Goal: Information Seeking & Learning: Find specific page/section

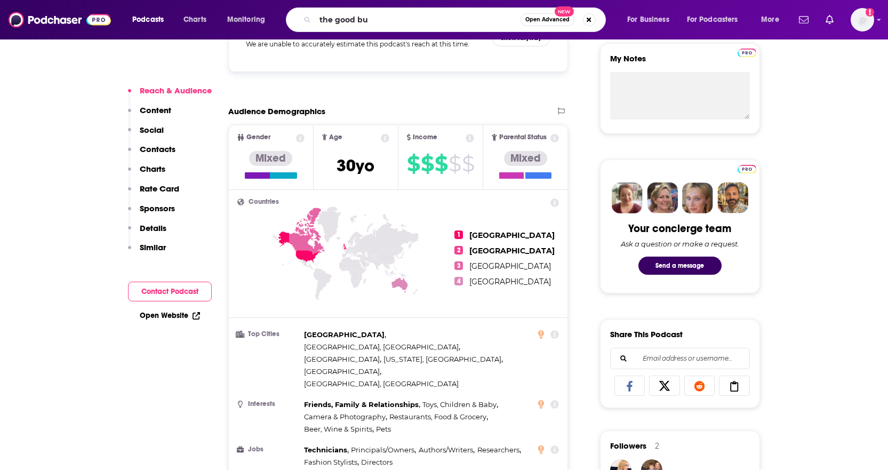
type input "the good buy"
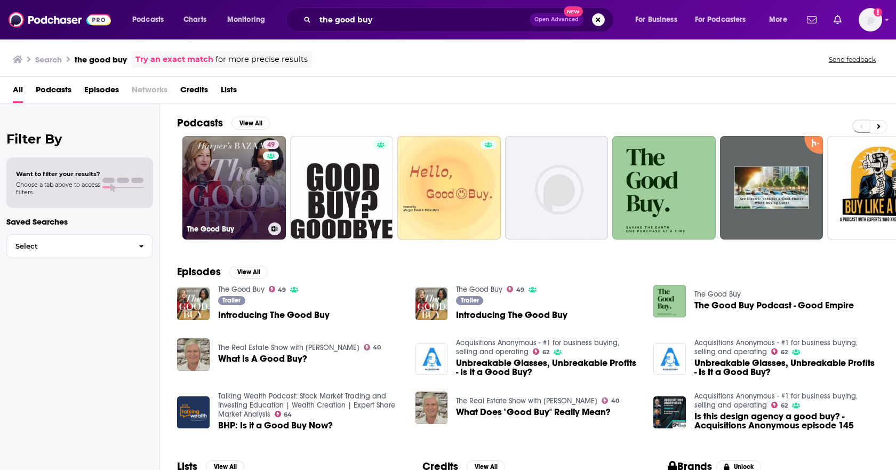
click at [207, 157] on link "49 The Good Buy" at bounding box center [234, 188] width 104 height 104
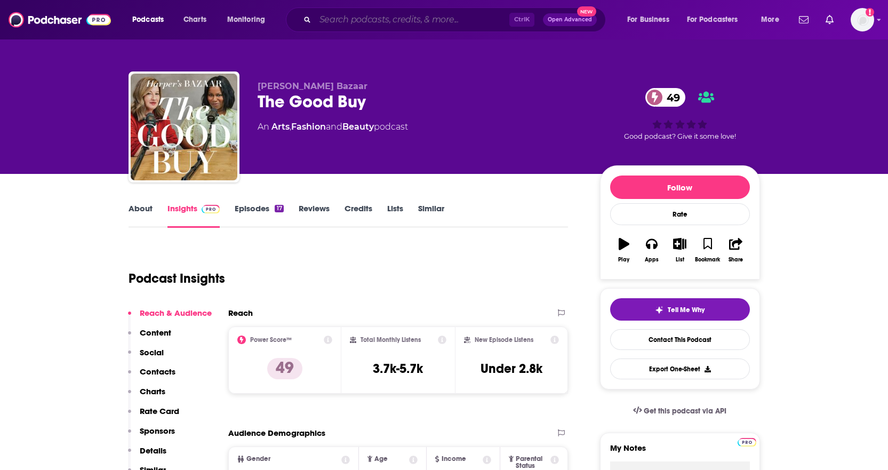
click at [402, 20] on input "Search podcasts, credits, & more..." at bounding box center [412, 19] width 194 height 17
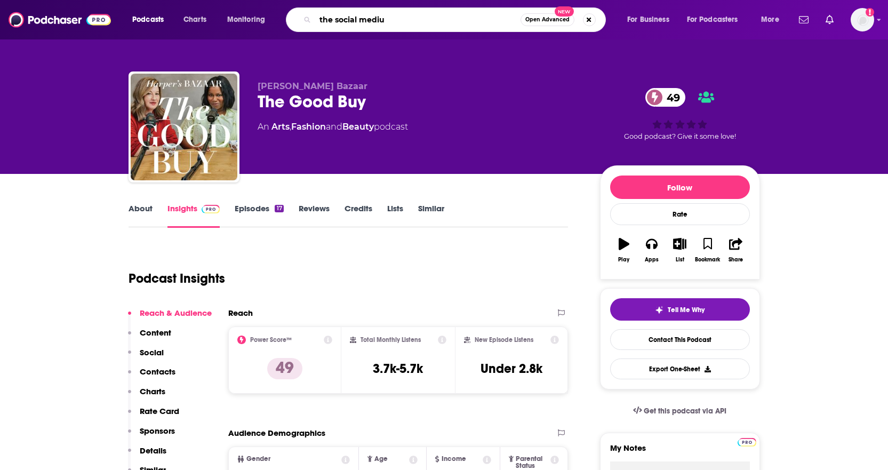
type input "the social medium"
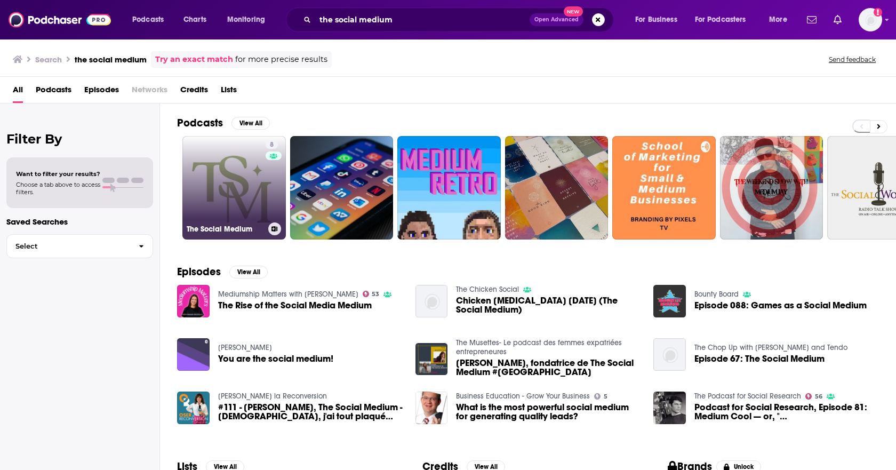
click at [194, 171] on link "8 The Social Medium" at bounding box center [234, 188] width 104 height 104
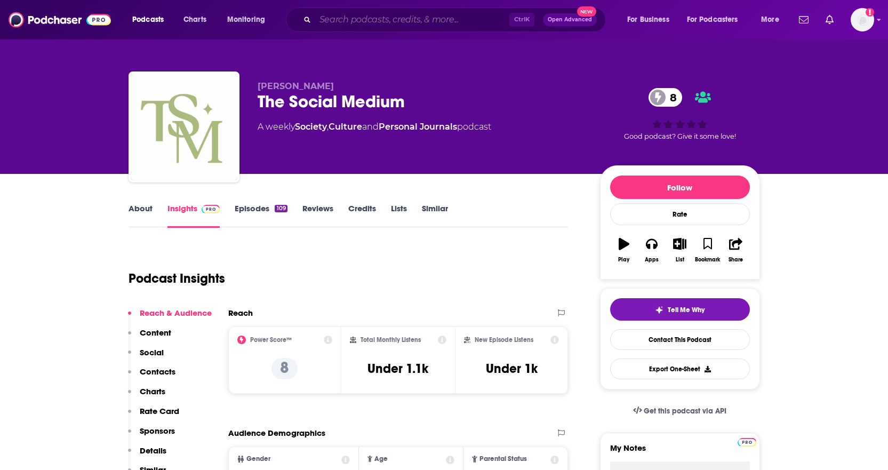
click at [345, 17] on input "Search podcasts, credits, & more..." at bounding box center [412, 19] width 194 height 17
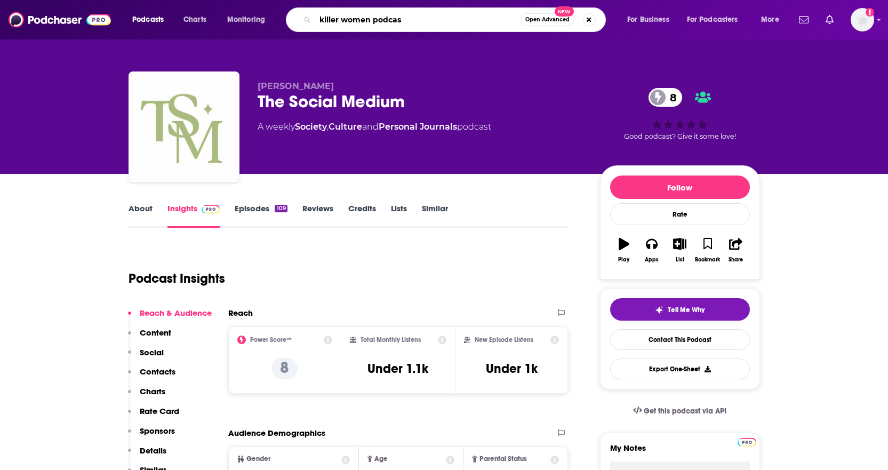
type input "killer women podcast"
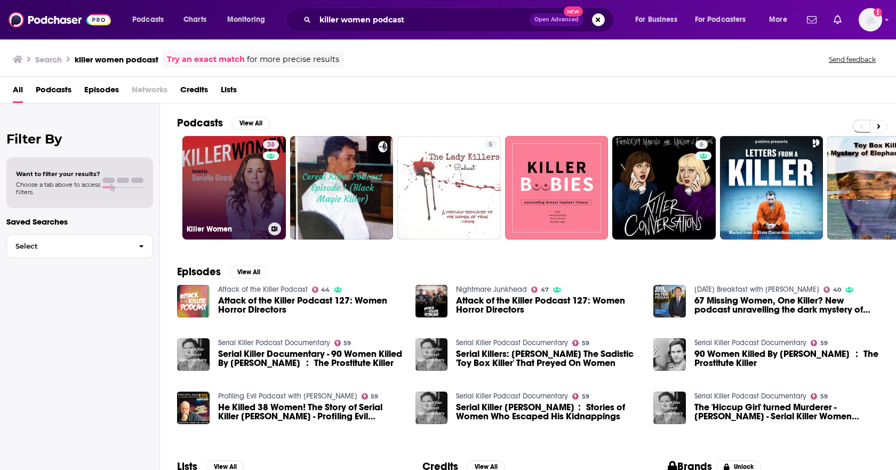
click at [248, 181] on link "38 Killer Women" at bounding box center [234, 188] width 104 height 104
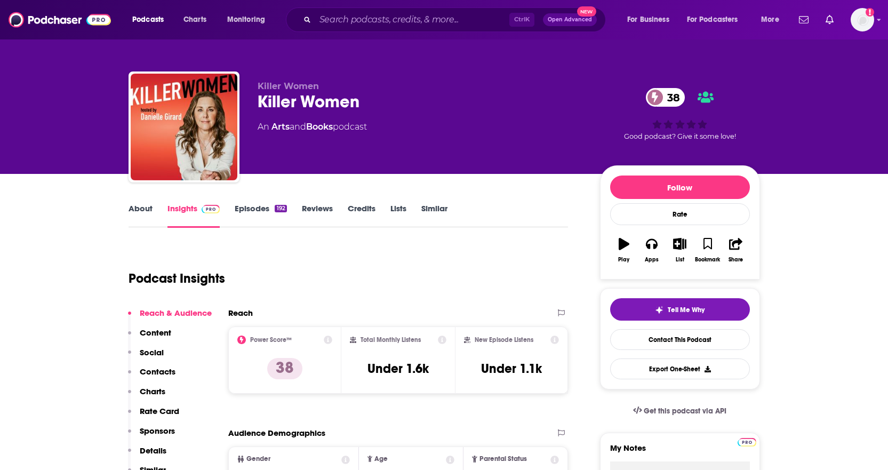
click at [370, 279] on div "Podcast Insights" at bounding box center [345, 272] width 432 height 54
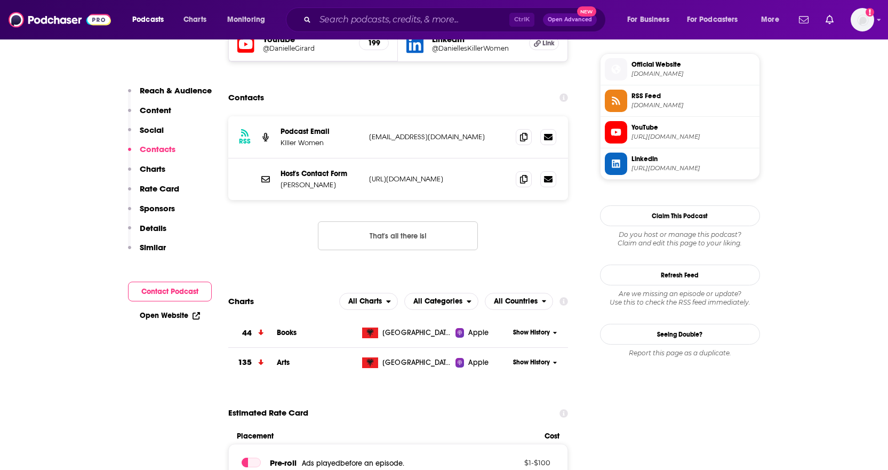
scroll to position [822, 0]
